Goal: Task Accomplishment & Management: Manage account settings

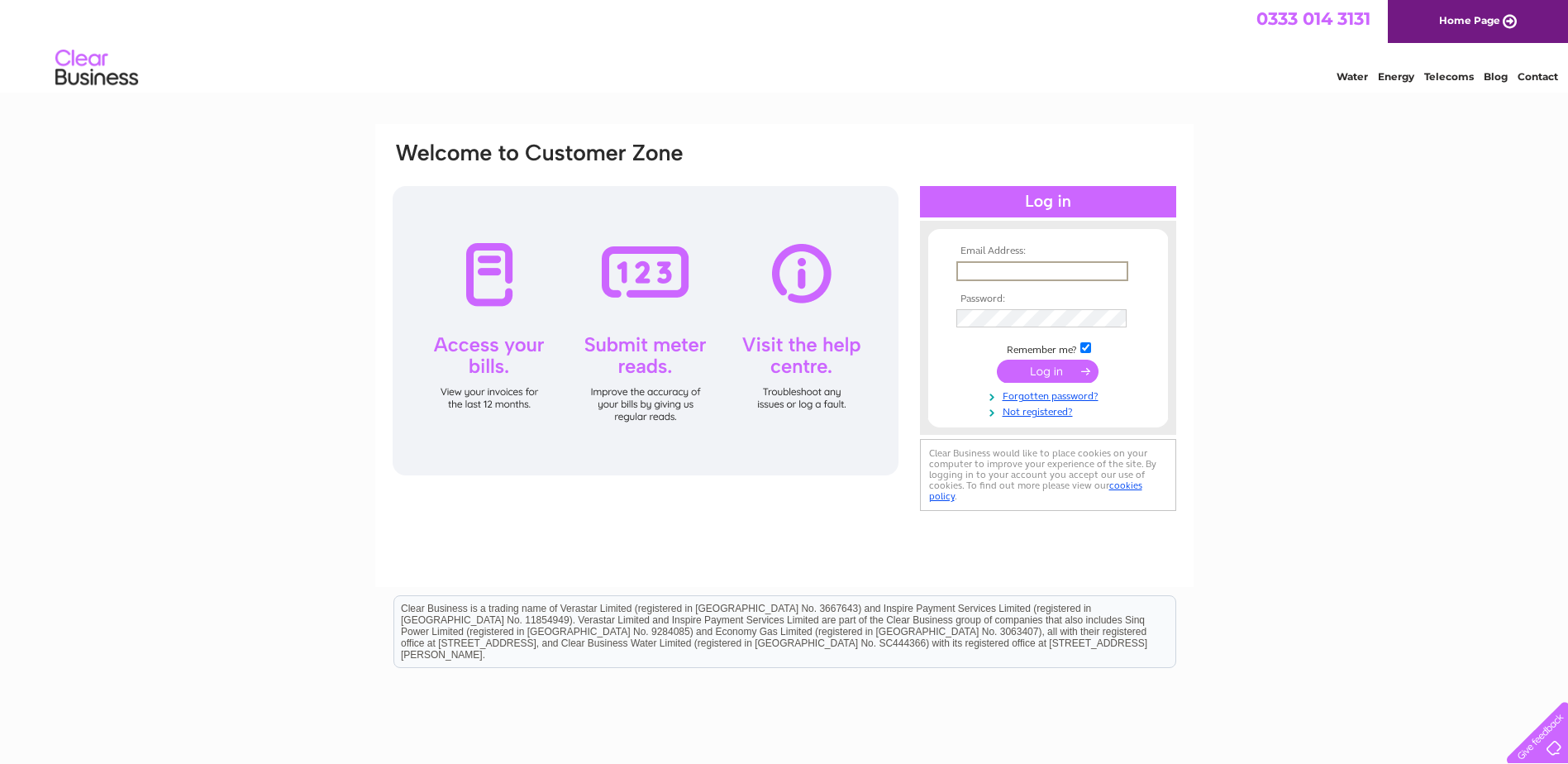
click at [1006, 266] on input "text" at bounding box center [1042, 271] width 172 height 20
type input "[PERSON_NAME][EMAIL_ADDRESS][DOMAIN_NAME]"
click at [1055, 363] on input "submit" at bounding box center [1048, 371] width 101 height 23
click at [1057, 370] on input "submit" at bounding box center [1048, 369] width 101 height 23
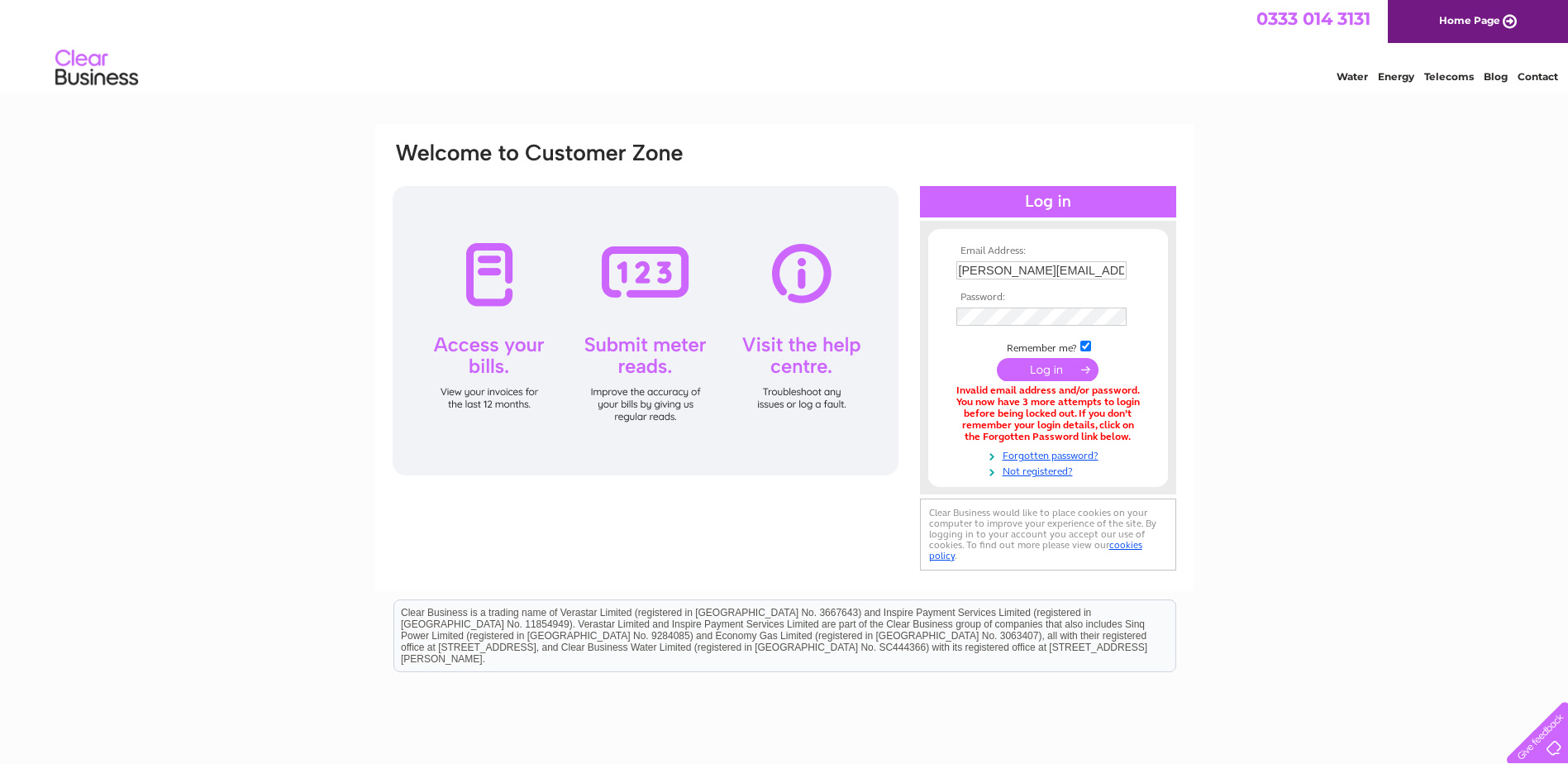
click at [1047, 375] on input "submit" at bounding box center [1048, 369] width 101 height 23
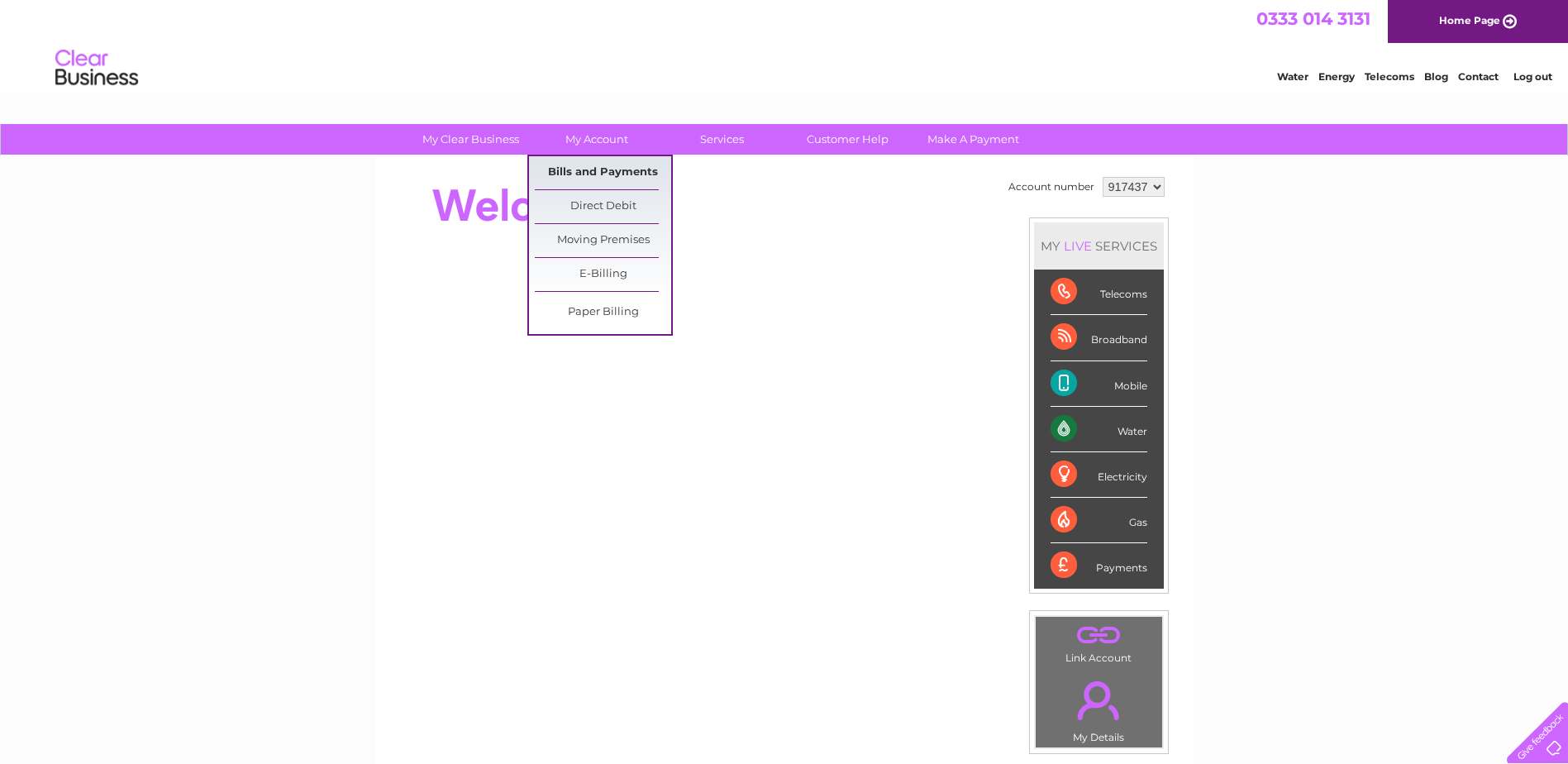
click at [585, 162] on link "Bills and Payments" at bounding box center [603, 172] width 137 height 33
click at [585, 174] on link "Bills and Payments" at bounding box center [603, 172] width 137 height 33
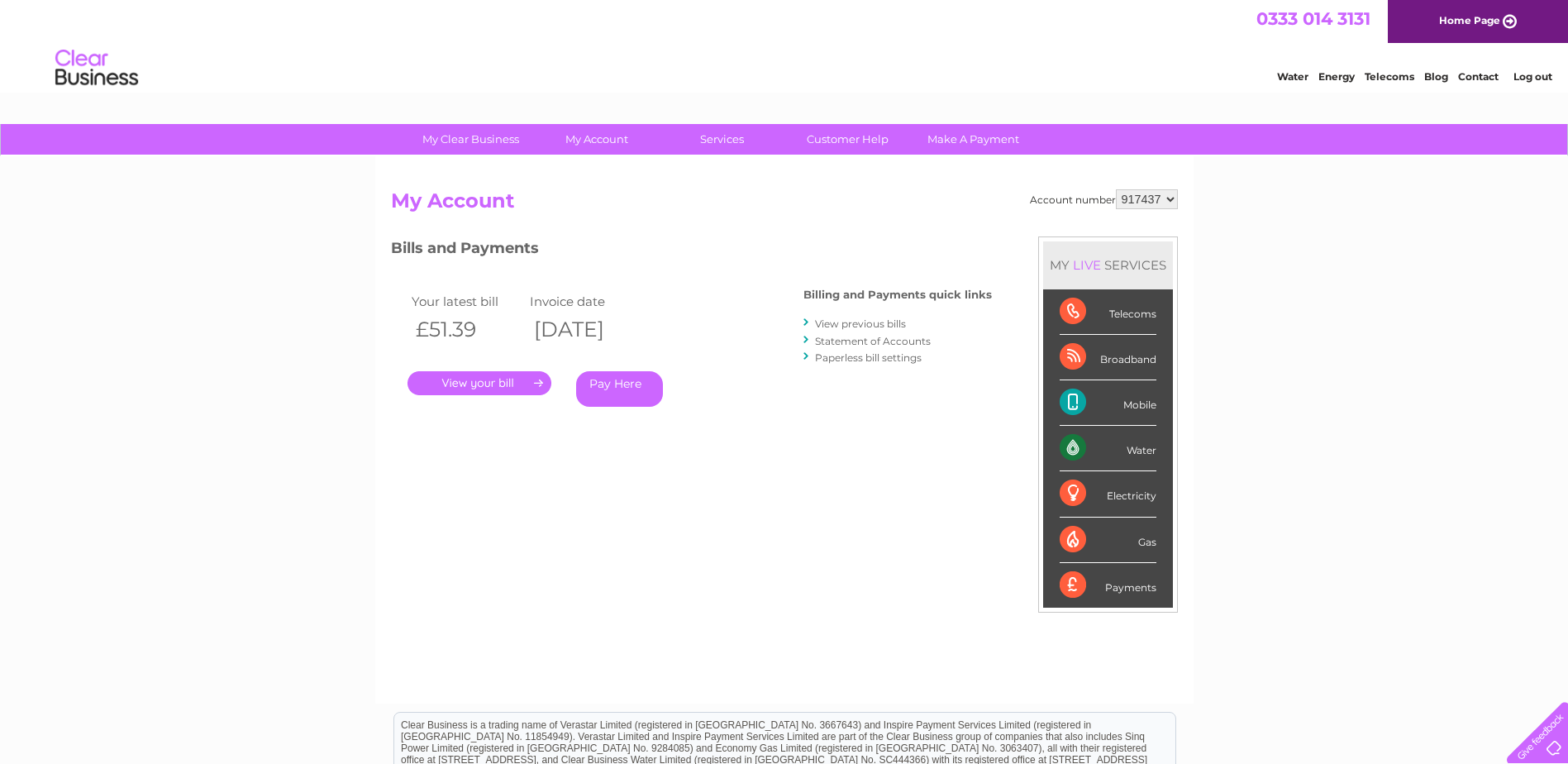
click at [471, 382] on link "." at bounding box center [479, 383] width 144 height 24
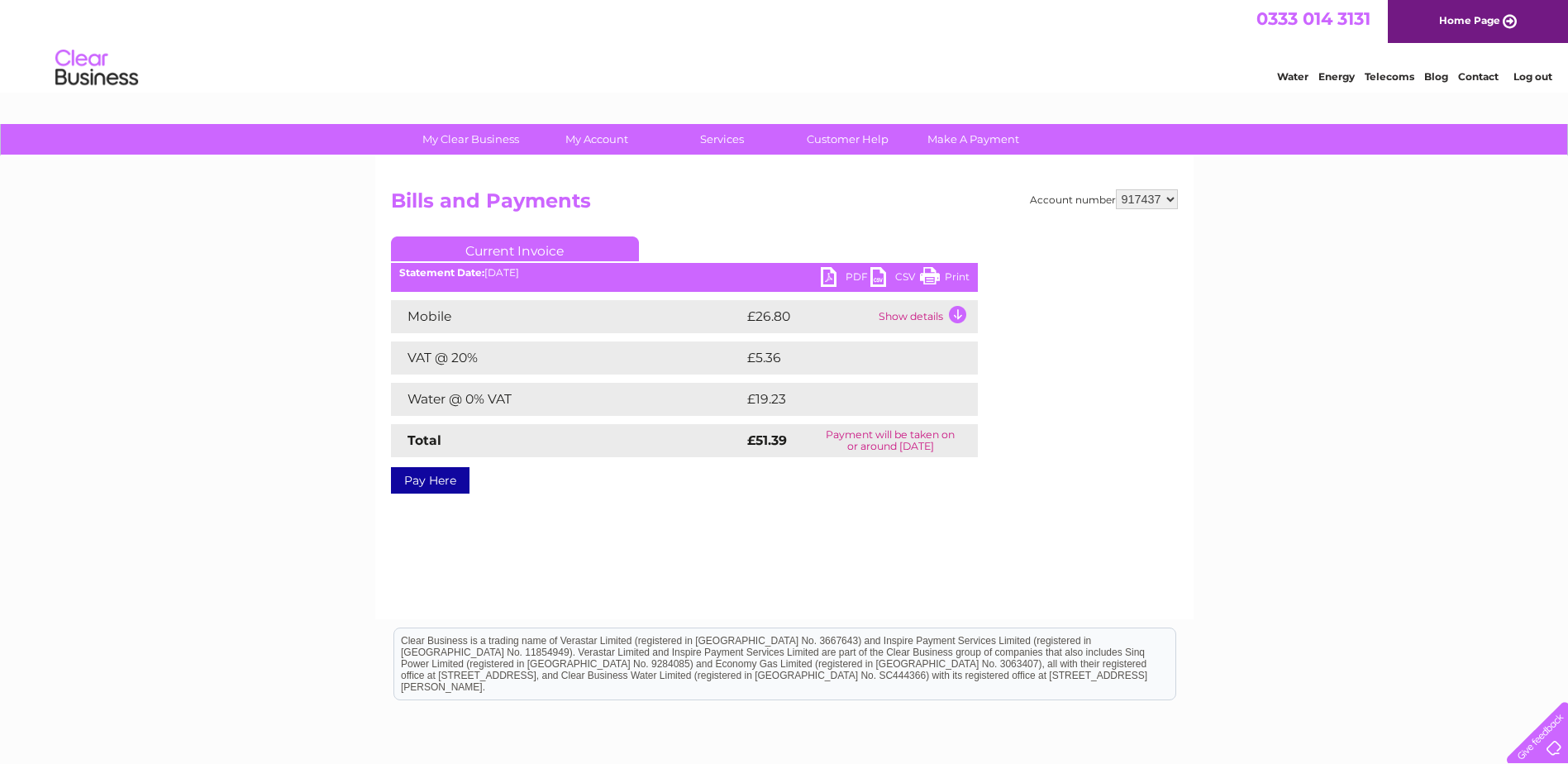
click at [834, 272] on link "PDF" at bounding box center [846, 279] width 49 height 24
click at [1534, 79] on link "Log out" at bounding box center [1533, 76] width 39 height 13
